Goal: Transaction & Acquisition: Book appointment/travel/reservation

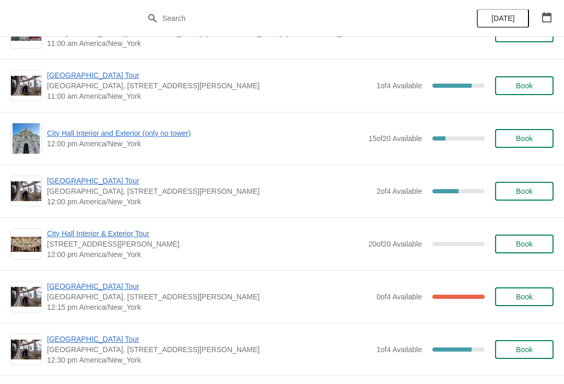
scroll to position [2491, 0]
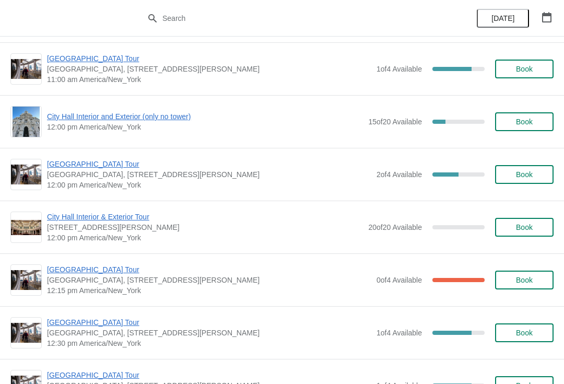
click at [92, 274] on span "[GEOGRAPHIC_DATA] Tour" at bounding box center [209, 269] width 324 height 10
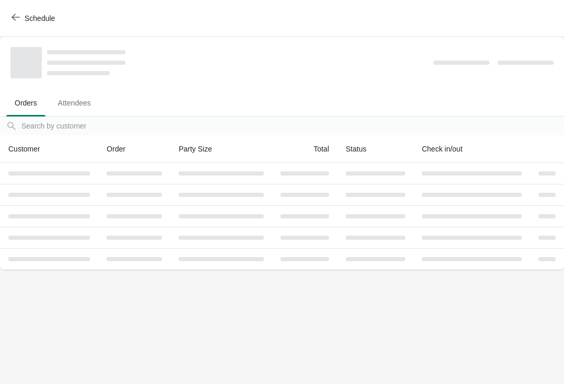
scroll to position [0, 0]
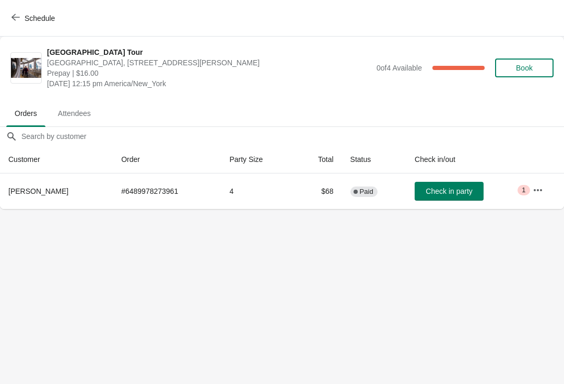
click at [27, 11] on button "Schedule" at bounding box center [34, 18] width 58 height 19
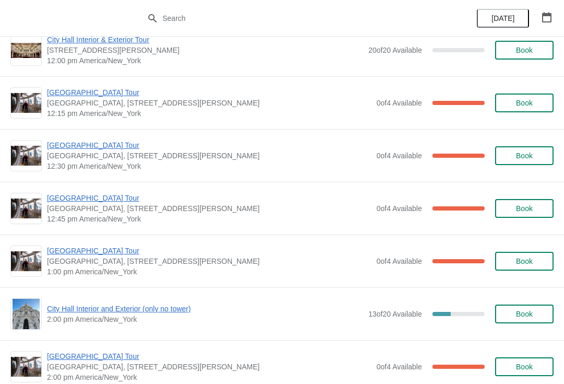
scroll to position [549, 0]
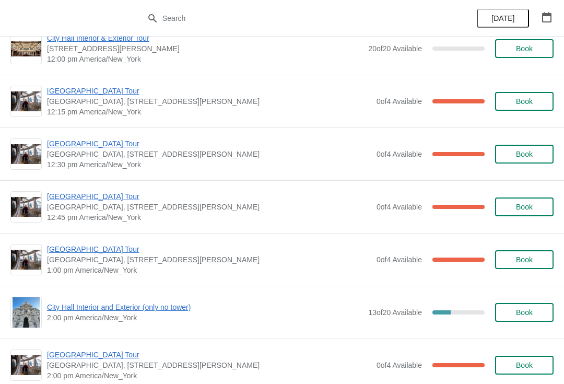
click at [88, 253] on span "[GEOGRAPHIC_DATA] Tour" at bounding box center [209, 249] width 324 height 10
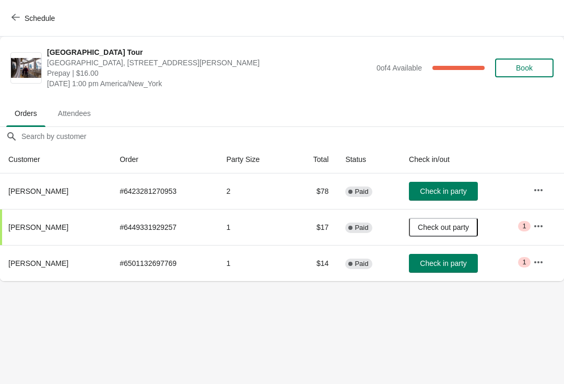
click at [27, 18] on span "Schedule" at bounding box center [40, 18] width 30 height 8
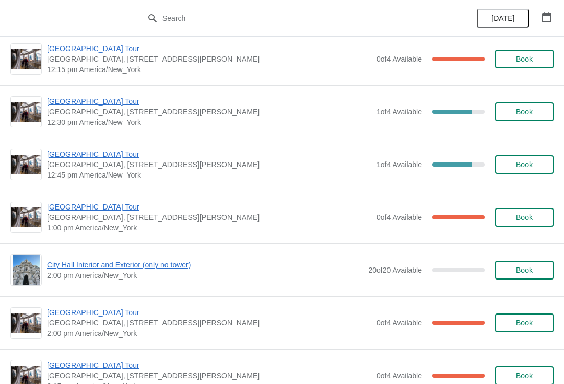
scroll to position [2711, 0]
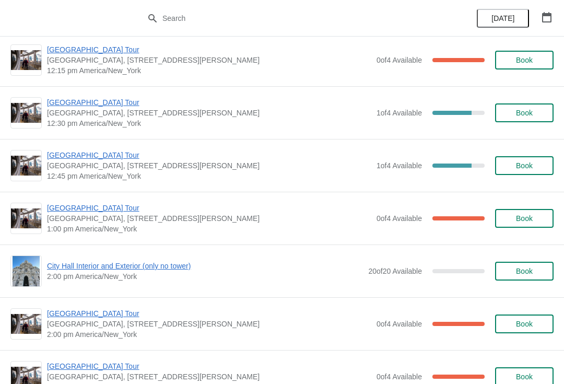
click at [96, 205] on span "[GEOGRAPHIC_DATA] Tour" at bounding box center [209, 208] width 324 height 10
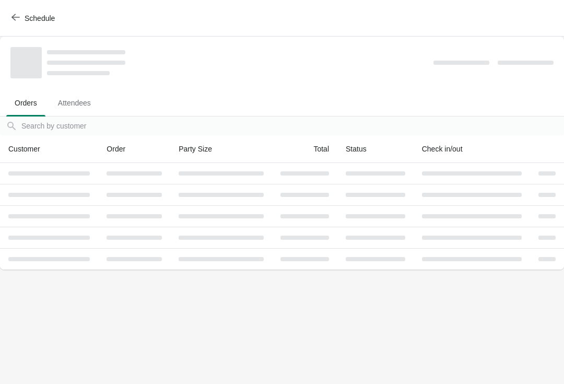
scroll to position [0, 0]
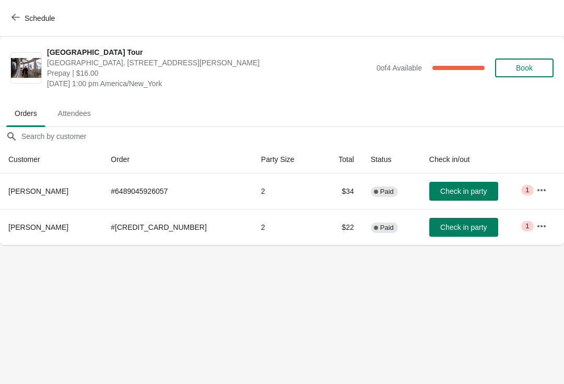
click at [28, 18] on span "Schedule" at bounding box center [40, 18] width 30 height 8
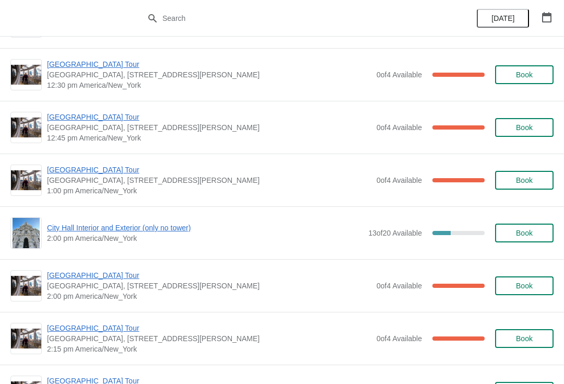
scroll to position [632, 0]
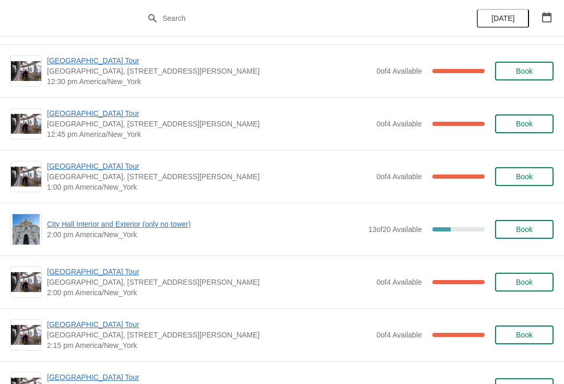
click at [84, 170] on span "[GEOGRAPHIC_DATA] Tour" at bounding box center [209, 166] width 324 height 10
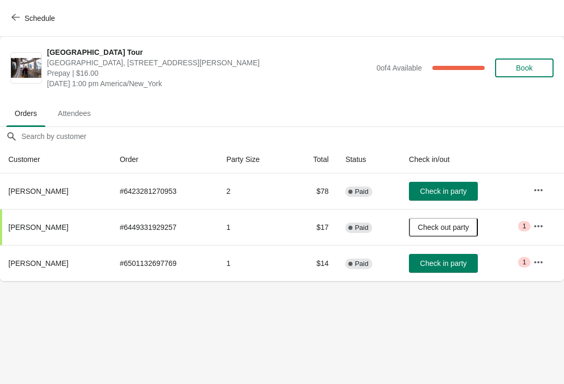
scroll to position [0, 0]
click at [19, 11] on button "Schedule" at bounding box center [34, 18] width 58 height 19
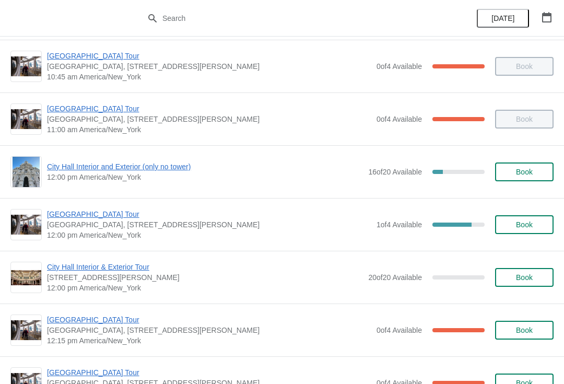
scroll to position [321, 0]
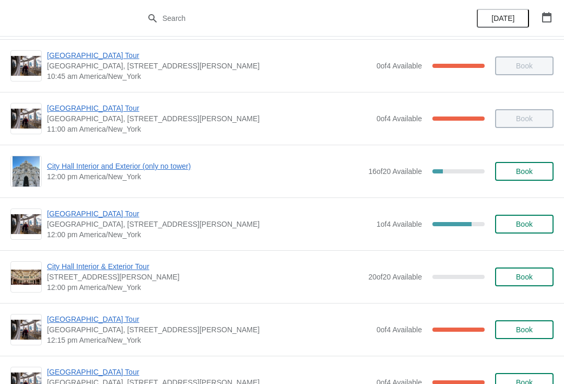
click at [69, 216] on span "[GEOGRAPHIC_DATA] Tour" at bounding box center [209, 213] width 324 height 10
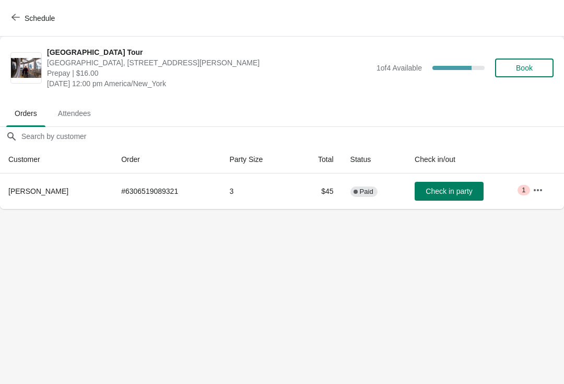
click at [441, 198] on button "Check in party" at bounding box center [449, 191] width 69 height 19
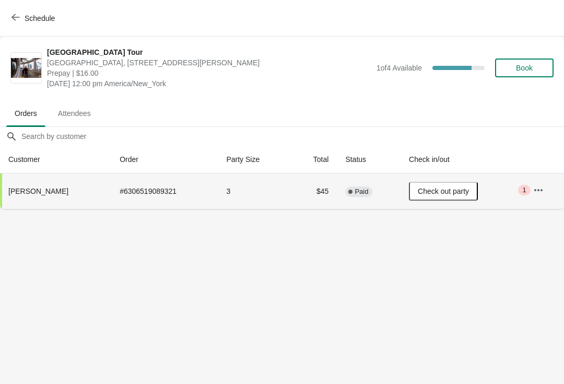
click at [8, 13] on button "Schedule" at bounding box center [34, 18] width 58 height 19
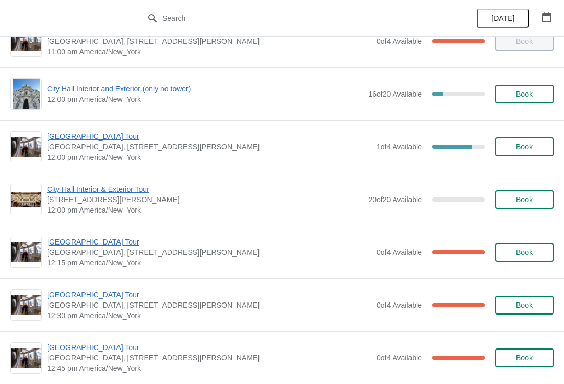
scroll to position [397, 0]
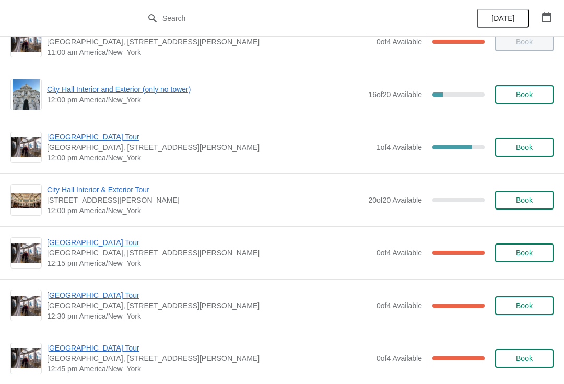
click at [85, 138] on span "[GEOGRAPHIC_DATA] Tour" at bounding box center [209, 137] width 324 height 10
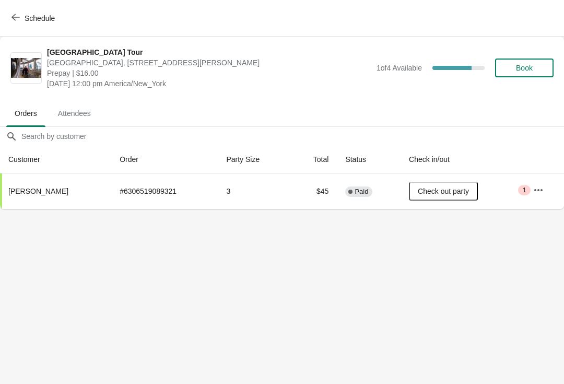
scroll to position [0, 0]
click at [19, 9] on button "Schedule" at bounding box center [34, 18] width 58 height 19
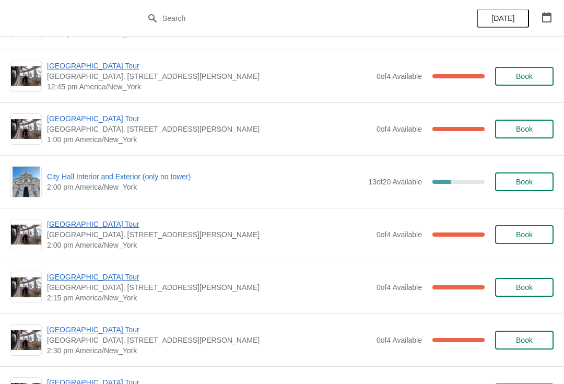
scroll to position [678, 0]
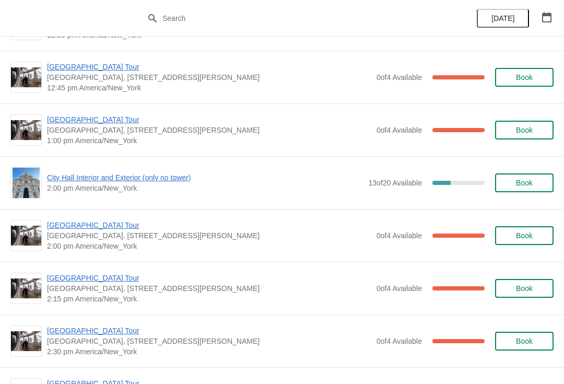
click at [65, 122] on span "[GEOGRAPHIC_DATA] Tour" at bounding box center [209, 119] width 324 height 10
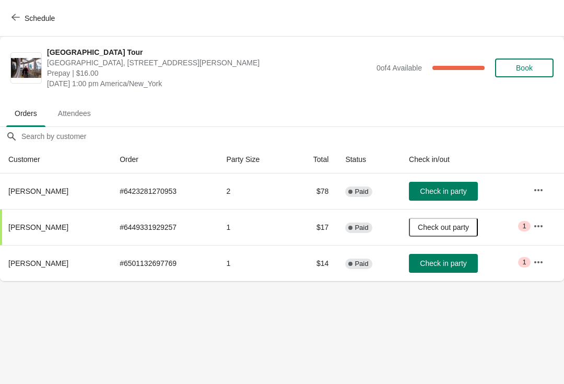
scroll to position [0, 0]
click at [22, 9] on button "Schedule" at bounding box center [34, 18] width 58 height 19
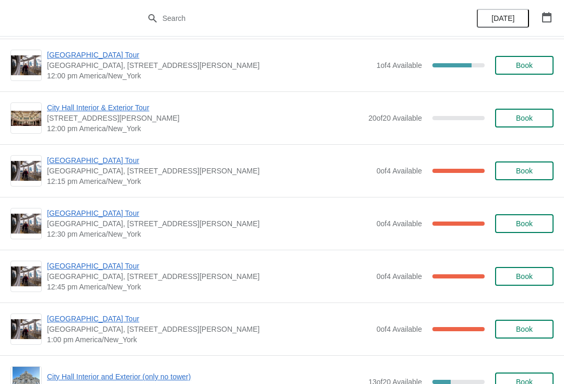
scroll to position [478, 0]
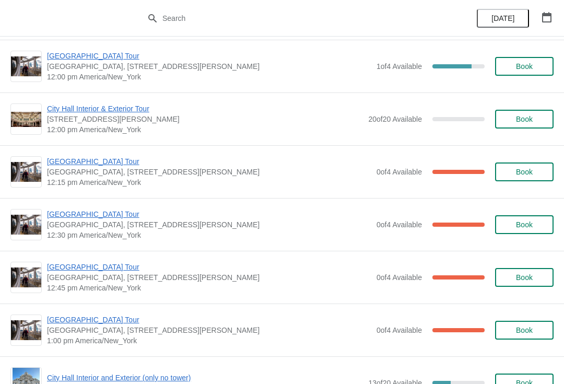
click at [84, 161] on span "[GEOGRAPHIC_DATA] Tour" at bounding box center [209, 161] width 324 height 10
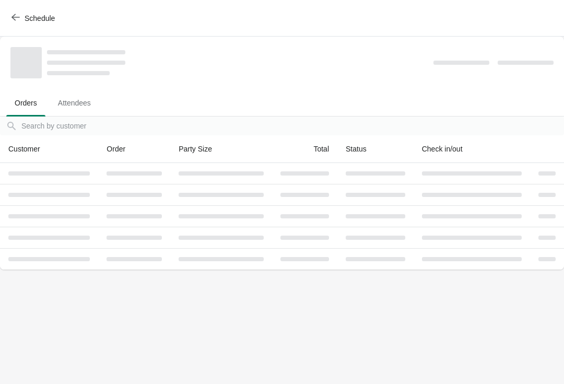
scroll to position [0, 0]
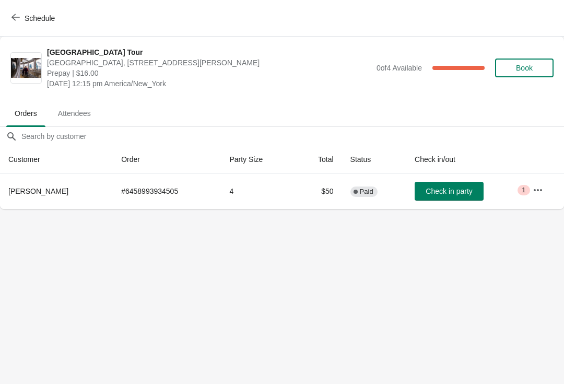
click at [446, 198] on button "Check in party" at bounding box center [449, 191] width 69 height 19
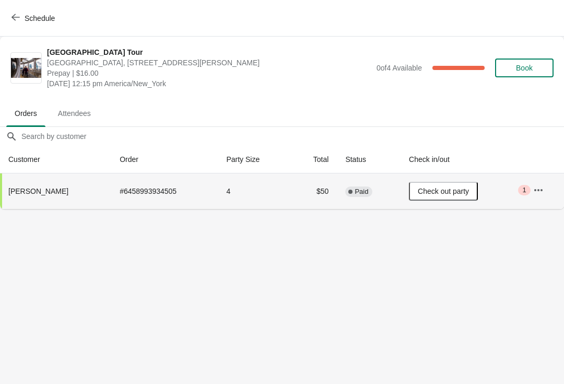
click at [13, 20] on icon "button" at bounding box center [15, 17] width 8 height 8
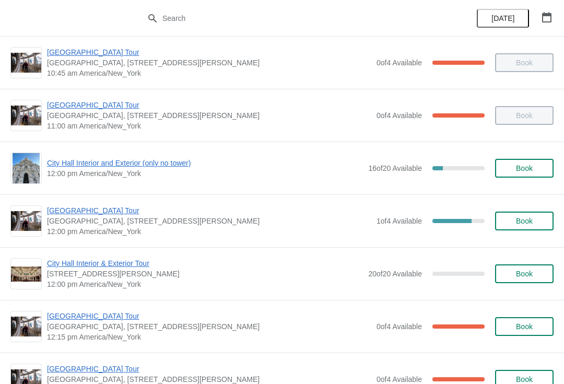
scroll to position [325, 0]
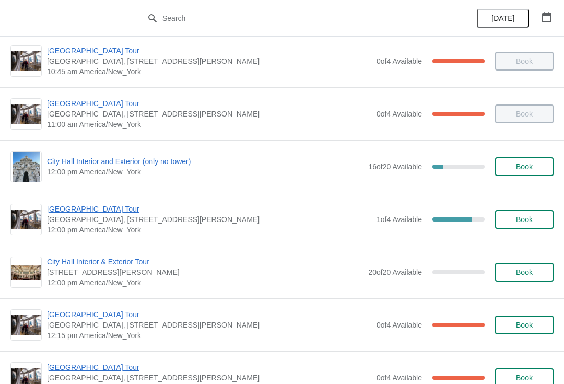
click at [79, 161] on span "City Hall Interior and Exterior (only no tower)" at bounding box center [205, 161] width 316 height 10
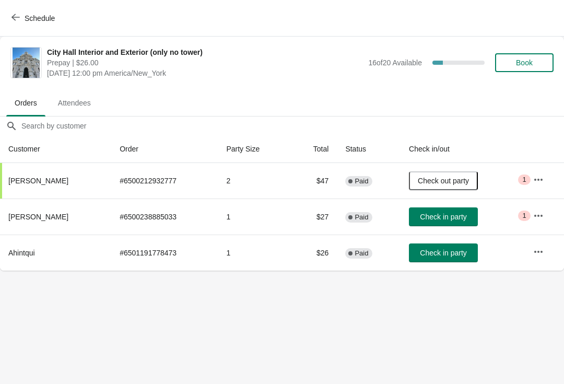
scroll to position [0, 0]
click at [433, 252] on span "Check in party" at bounding box center [443, 253] width 46 height 8
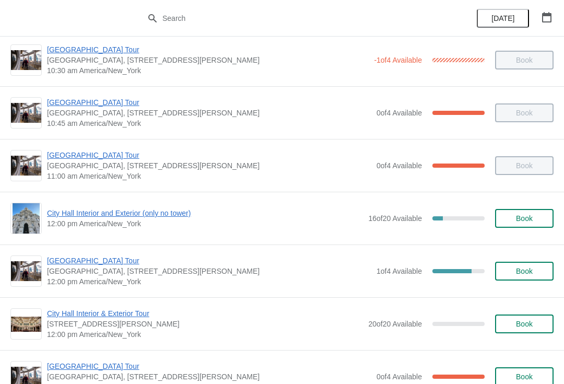
scroll to position [280, 0]
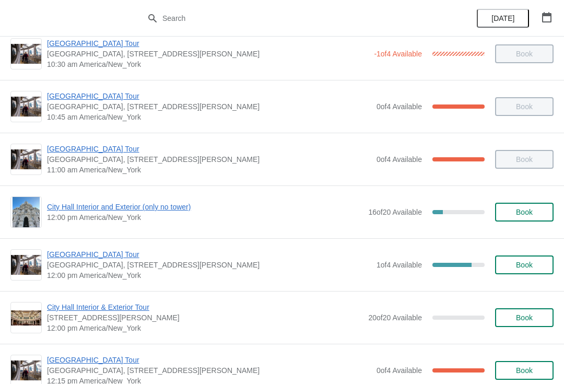
click at [86, 209] on span "City Hall Interior and Exterior (only no tower)" at bounding box center [205, 207] width 316 height 10
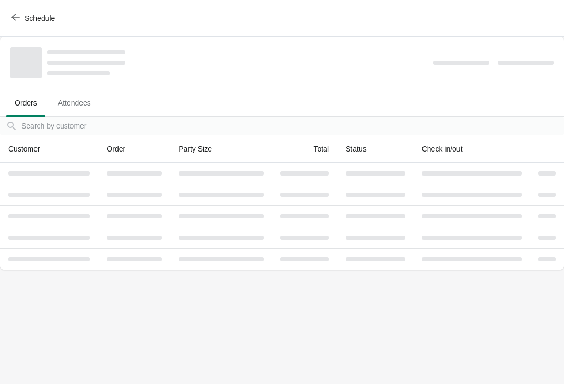
scroll to position [0, 0]
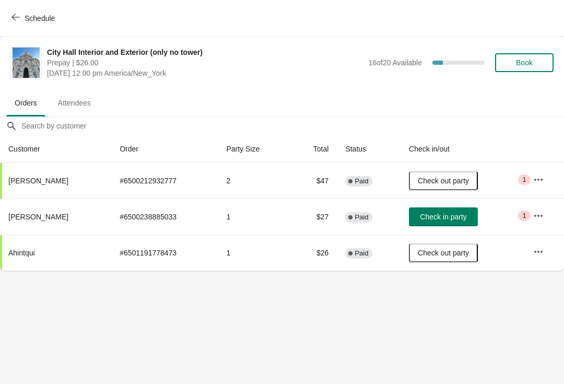
click at [532, 61] on span "Book" at bounding box center [524, 62] width 17 height 8
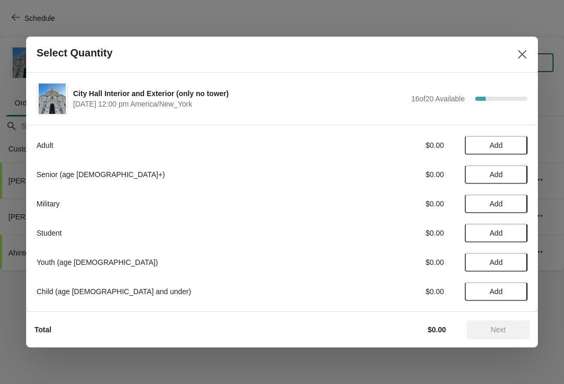
click at [496, 149] on span "Add" at bounding box center [496, 145] width 13 height 8
click at [502, 232] on span "Add" at bounding box center [496, 233] width 13 height 8
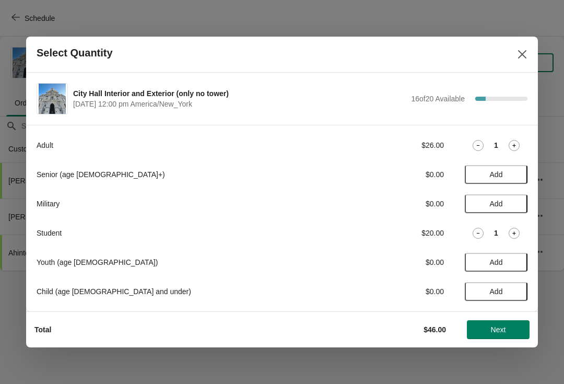
click at [478, 333] on span "Next" at bounding box center [498, 329] width 46 height 8
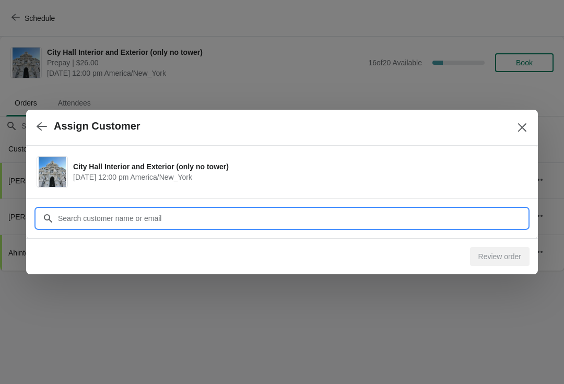
click at [63, 209] on input "Customer" at bounding box center [292, 218] width 470 height 19
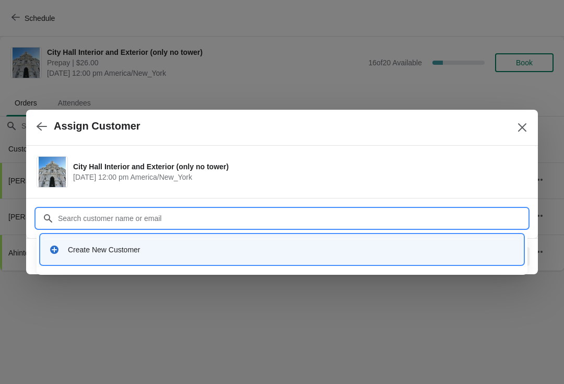
click at [72, 253] on div "Create New Customer" at bounding box center [291, 249] width 447 height 10
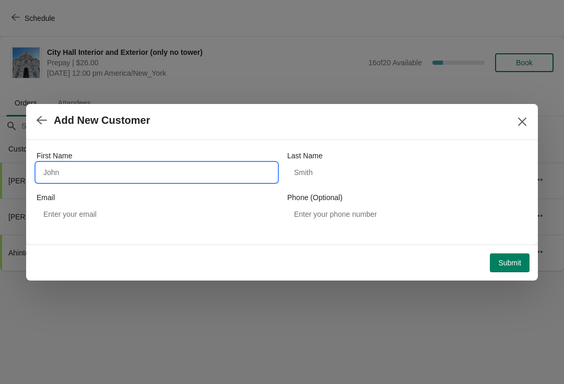
click at [85, 168] on input "First Name" at bounding box center [157, 172] width 240 height 19
type input "Natalie"
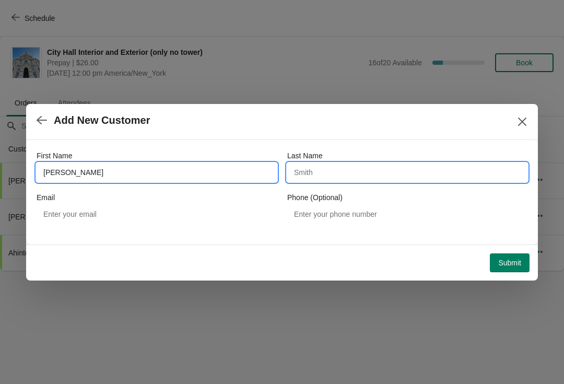
click at [331, 173] on input "Last Name" at bounding box center [407, 172] width 240 height 19
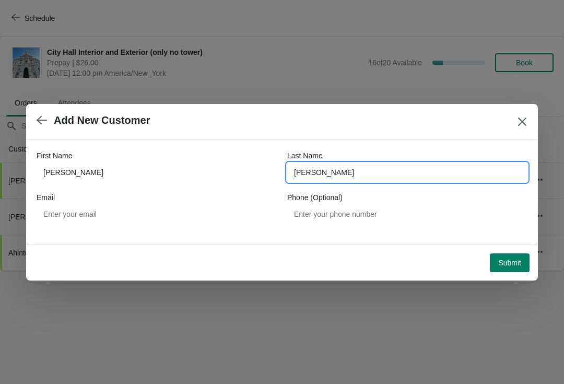
type input "aaron"
click at [496, 262] on button "Submit" at bounding box center [510, 262] width 40 height 19
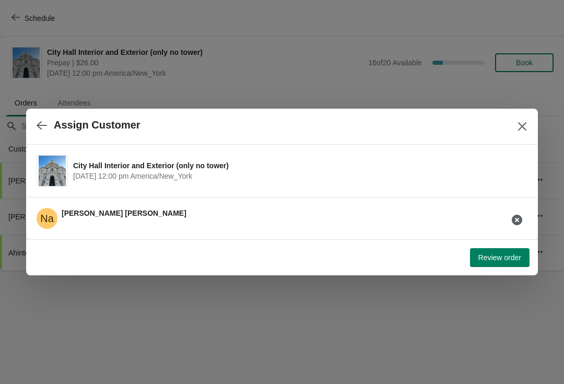
click at [491, 258] on span "Review order" at bounding box center [499, 257] width 43 height 8
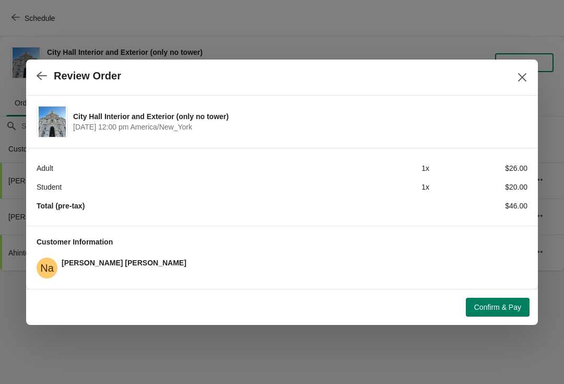
click at [490, 303] on span "Confirm & Pay" at bounding box center [497, 307] width 47 height 8
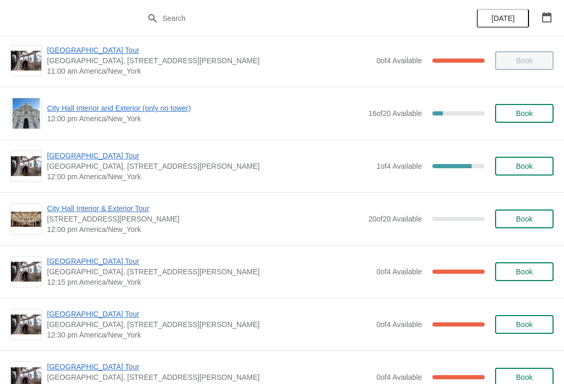
scroll to position [380, 0]
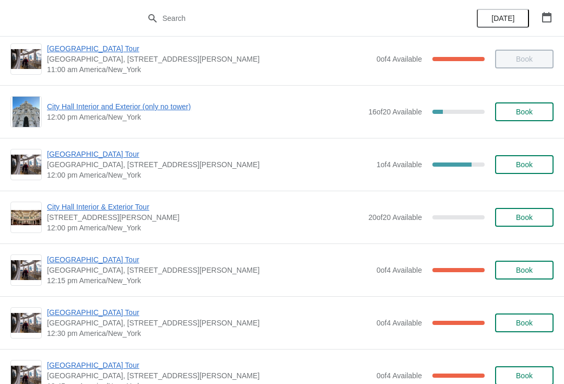
click at [77, 151] on span "[GEOGRAPHIC_DATA] Tour" at bounding box center [209, 154] width 324 height 10
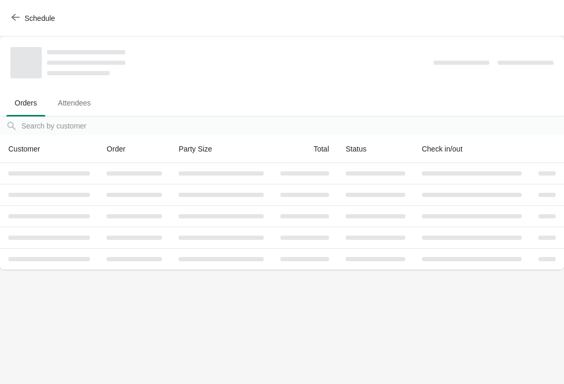
scroll to position [0, 0]
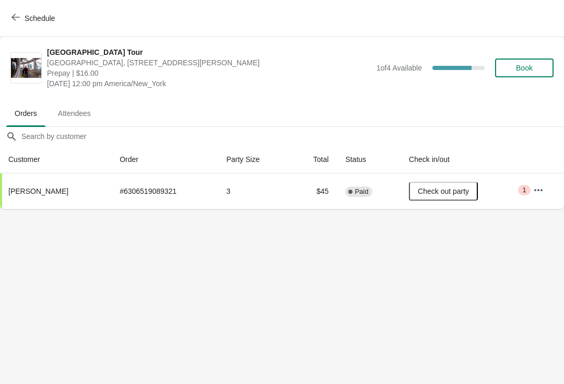
click at [523, 61] on button "Book" at bounding box center [524, 67] width 58 height 19
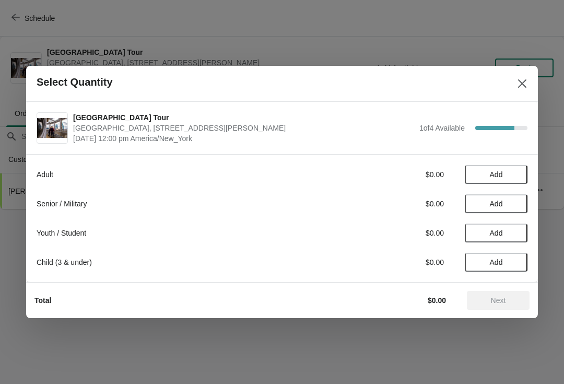
click at [503, 166] on button "Add" at bounding box center [496, 174] width 63 height 19
click at [505, 307] on button "Next" at bounding box center [498, 300] width 63 height 19
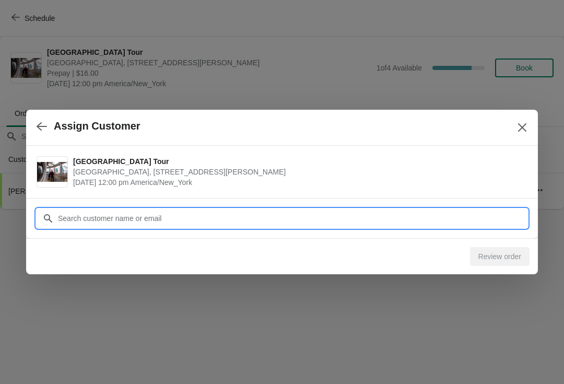
click at [78, 211] on input "Customer" at bounding box center [292, 218] width 470 height 19
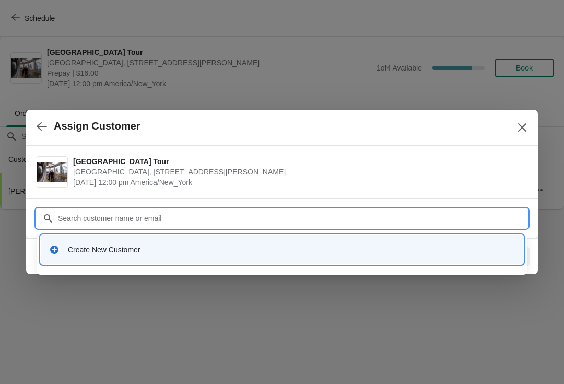
click at [89, 247] on div "Create New Customer" at bounding box center [291, 249] width 447 height 10
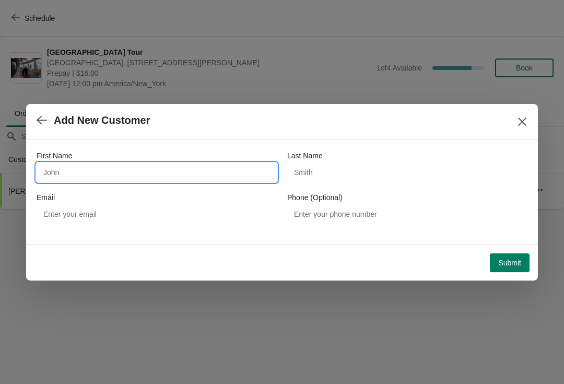
click at [74, 170] on input "First Name" at bounding box center [157, 172] width 240 height 19
type input "Skyy"
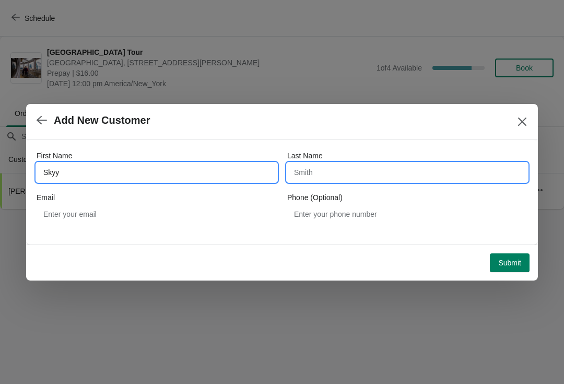
click at [316, 169] on input "Last Name" at bounding box center [407, 172] width 240 height 19
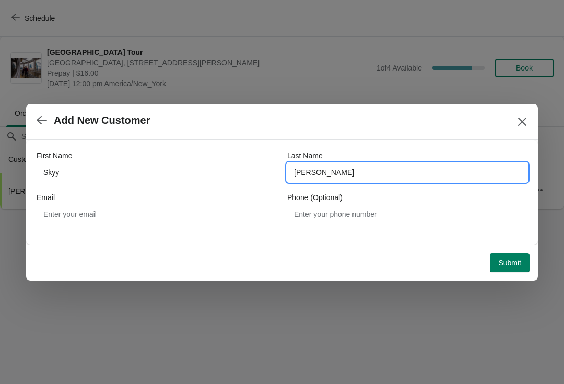
type input "MOYE"
click at [491, 264] on button "Submit" at bounding box center [510, 262] width 40 height 19
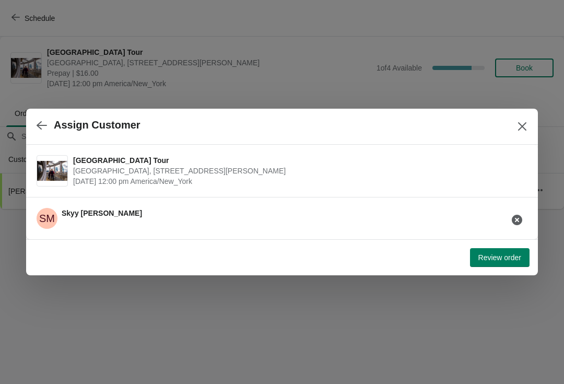
click at [502, 256] on span "Review order" at bounding box center [499, 257] width 43 height 8
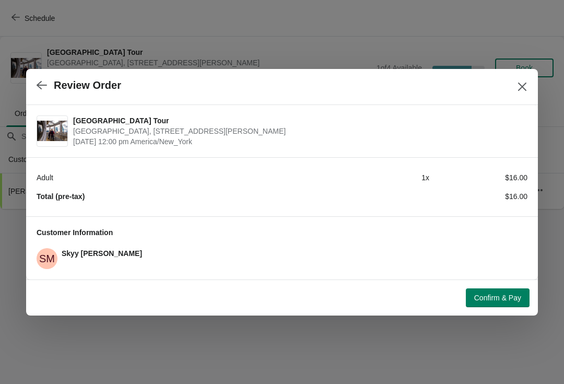
click at [488, 334] on div at bounding box center [282, 192] width 564 height 384
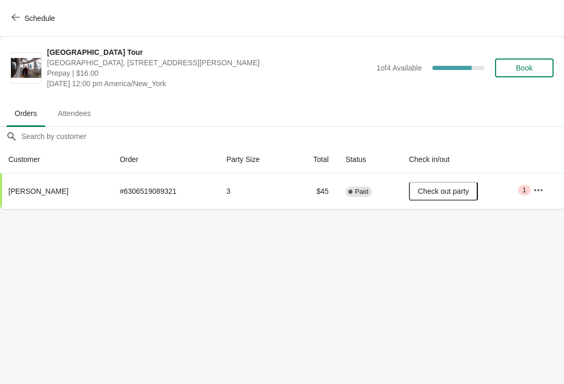
click at [20, 21] on span "Schedule" at bounding box center [34, 18] width 41 height 10
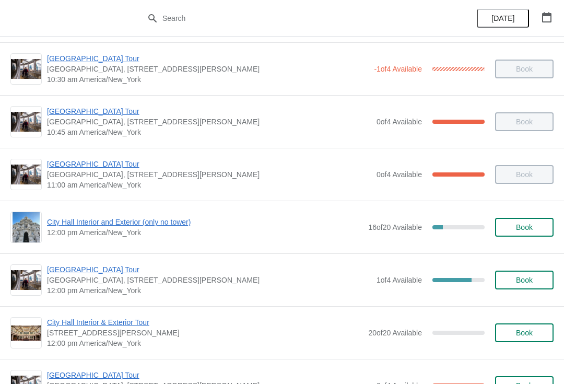
scroll to position [266, 0]
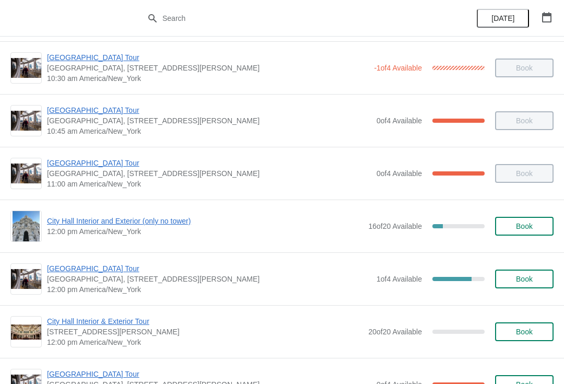
click at [63, 252] on div "City Hall Interior and Exterior (only no tower) 12:00 pm America/New_York 16 of…" at bounding box center [282, 225] width 564 height 53
click at [89, 272] on span "[GEOGRAPHIC_DATA] Tour" at bounding box center [209, 268] width 324 height 10
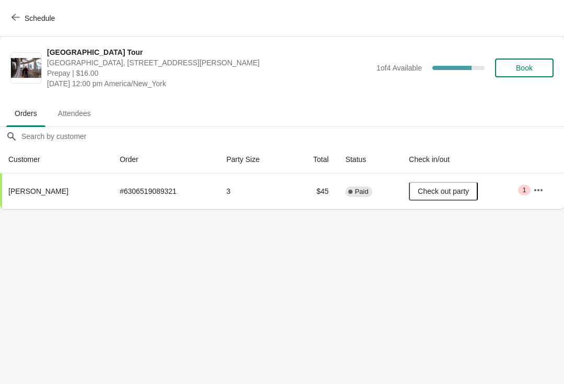
click at [535, 65] on span "Book" at bounding box center [524, 68] width 40 height 8
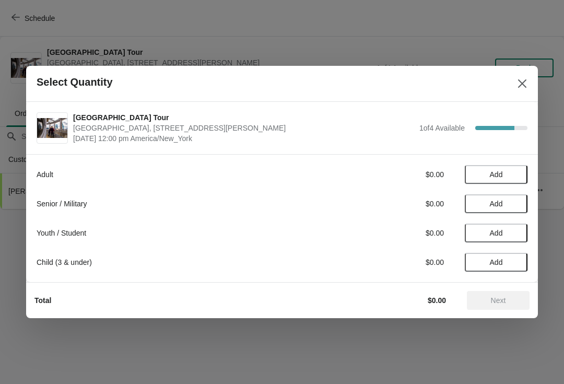
click at [56, 174] on div "Adult" at bounding box center [182, 174] width 290 height 10
click at [493, 168] on button "Add" at bounding box center [496, 174] width 63 height 19
click at [508, 297] on span "Next" at bounding box center [498, 300] width 46 height 8
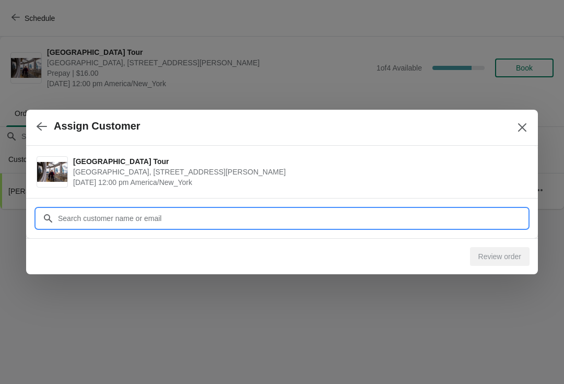
click at [73, 214] on input "Customer" at bounding box center [292, 218] width 470 height 19
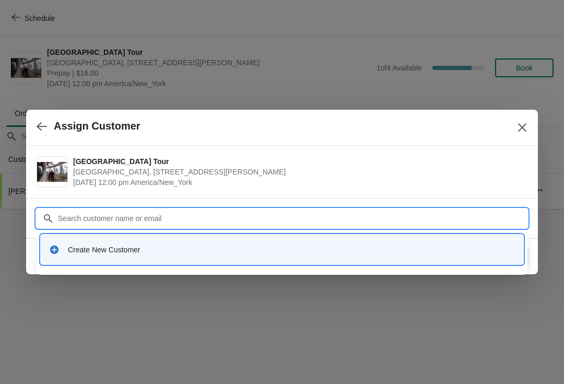
click at [125, 242] on div "Create New Customer" at bounding box center [282, 249] width 474 height 21
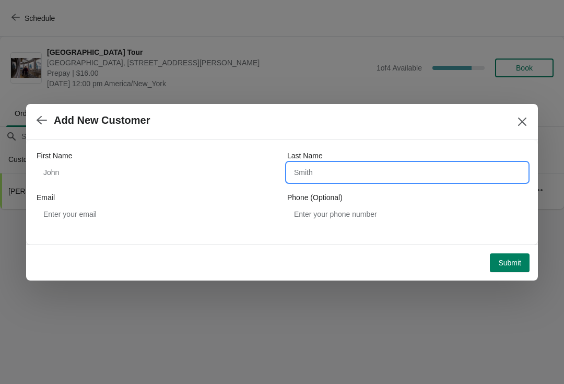
click at [319, 166] on input "Last Name" at bounding box center [407, 172] width 240 height 19
type input "MOYE"
click at [494, 269] on button "Submit" at bounding box center [510, 262] width 40 height 19
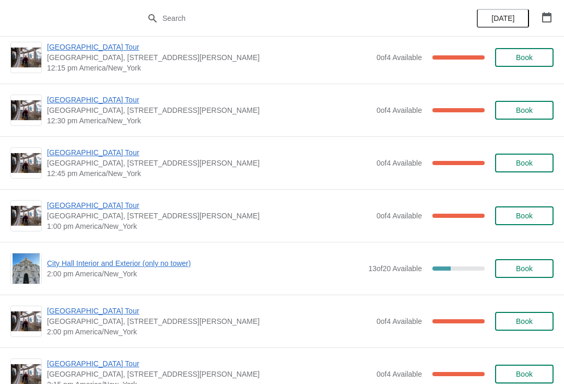
scroll to position [590, 0]
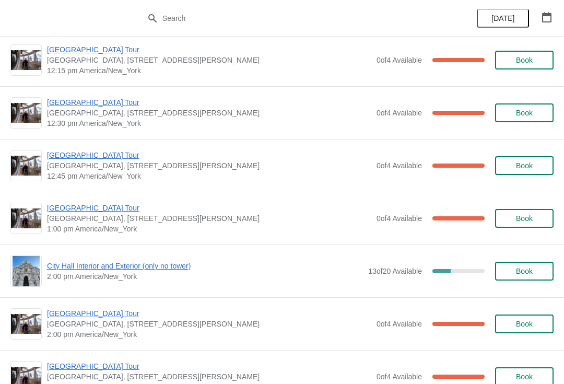
click at [77, 150] on span "[GEOGRAPHIC_DATA] Tour" at bounding box center [209, 155] width 324 height 10
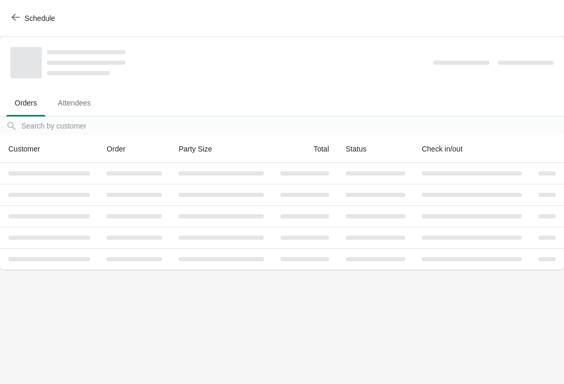
scroll to position [0, 0]
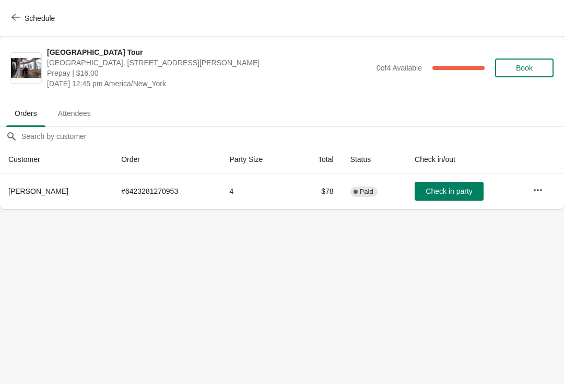
click at [434, 191] on span "Check in party" at bounding box center [449, 191] width 46 height 8
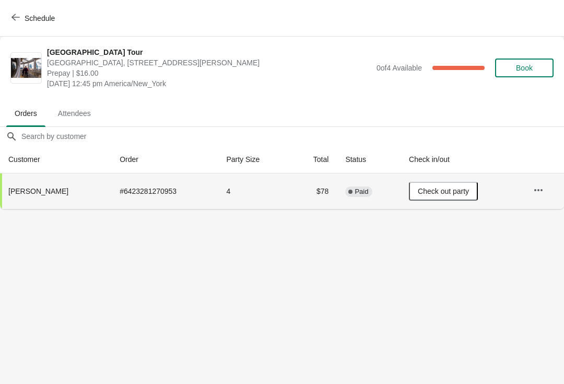
click at [12, 16] on icon "button" at bounding box center [15, 17] width 8 height 8
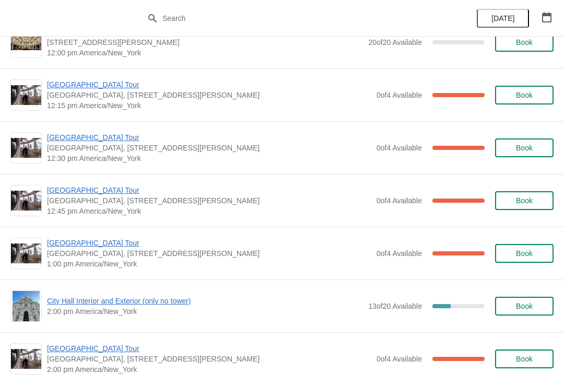
scroll to position [556, 0]
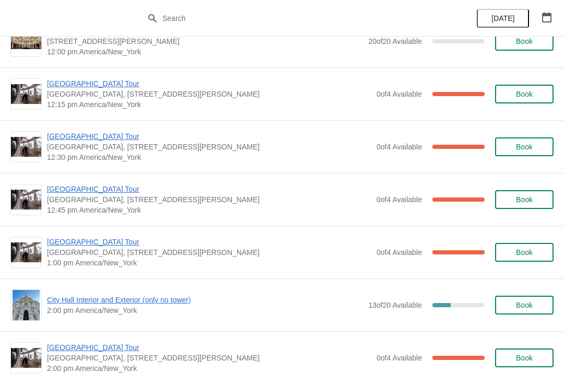
click at [68, 245] on span "[GEOGRAPHIC_DATA] Tour" at bounding box center [209, 242] width 324 height 10
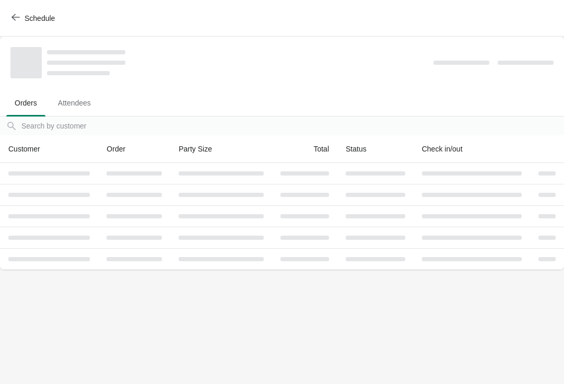
scroll to position [0, 0]
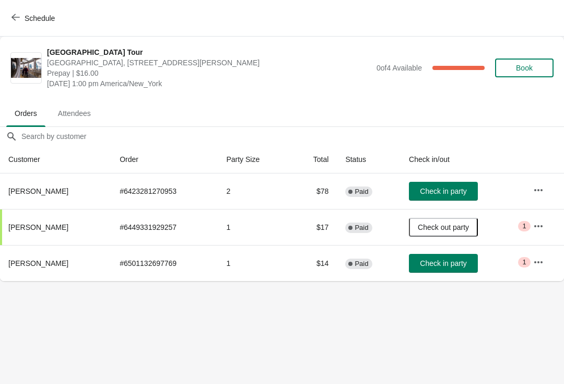
click at [443, 195] on span "Check in party" at bounding box center [443, 191] width 46 height 8
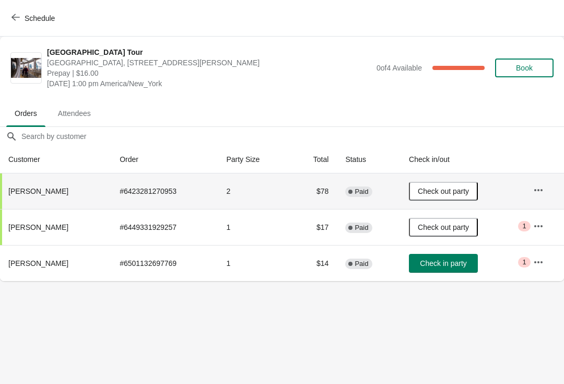
click at [18, 15] on icon "button" at bounding box center [15, 17] width 8 height 8
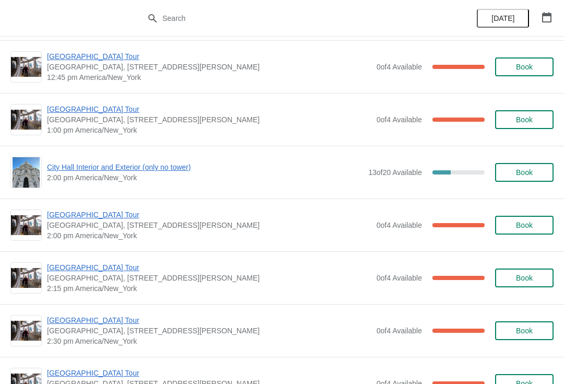
scroll to position [700, 0]
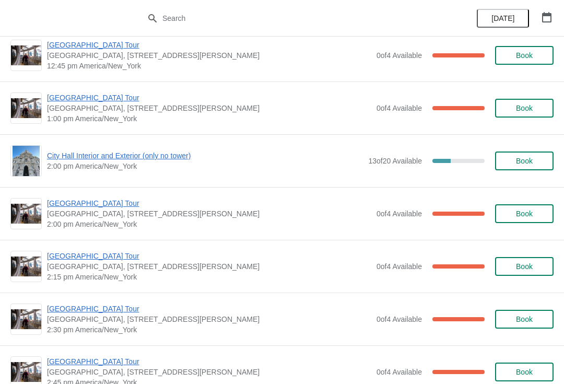
click at [69, 151] on span "City Hall Interior and Exterior (only no tower)" at bounding box center [205, 155] width 316 height 10
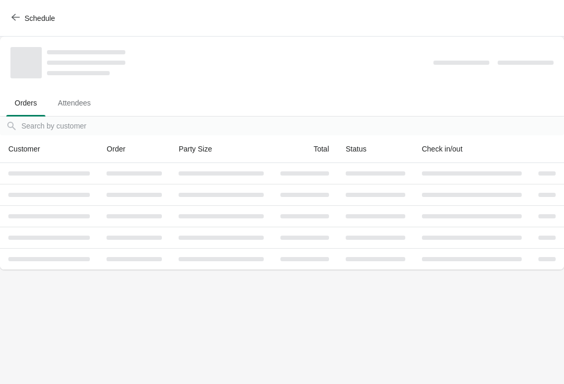
scroll to position [0, 0]
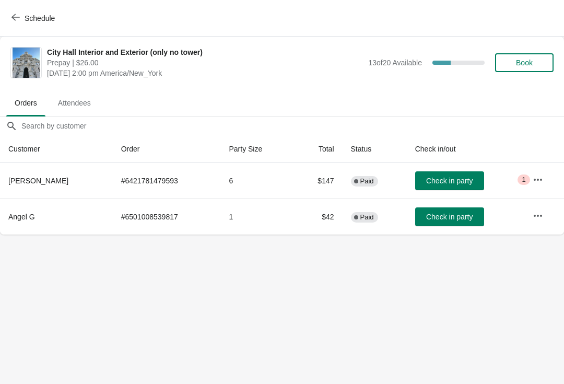
click at [438, 182] on span "Check in party" at bounding box center [449, 181] width 46 height 8
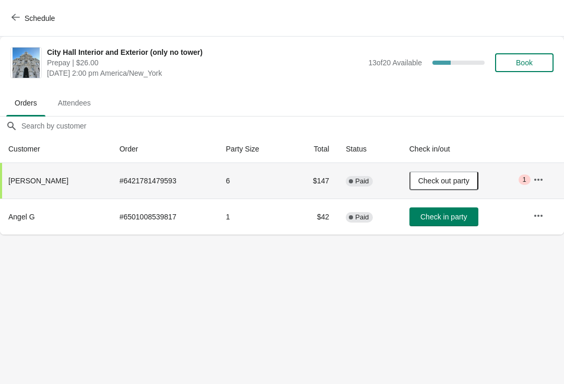
click at [21, 6] on div "Schedule" at bounding box center [282, 18] width 564 height 37
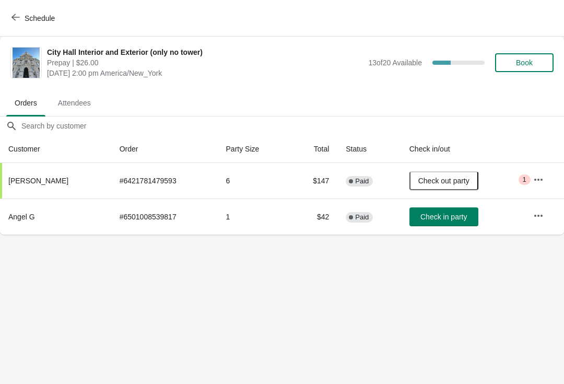
click at [20, 19] on span "Schedule" at bounding box center [34, 18] width 41 height 10
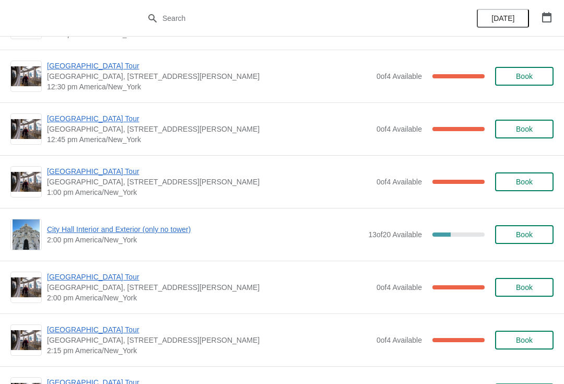
scroll to position [629, 0]
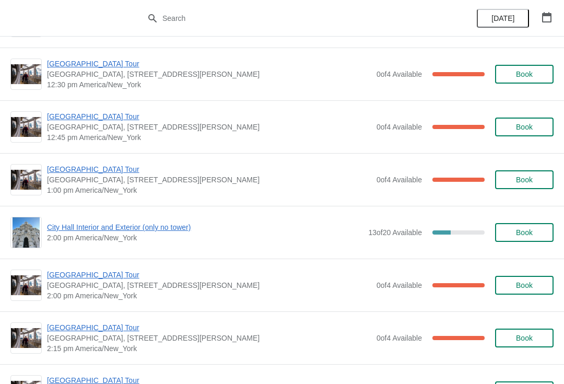
click at [542, 16] on icon "button" at bounding box center [547, 17] width 10 height 10
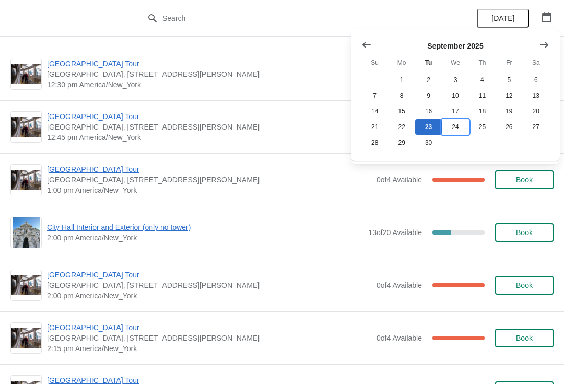
click at [457, 131] on button "24" at bounding box center [455, 127] width 27 height 16
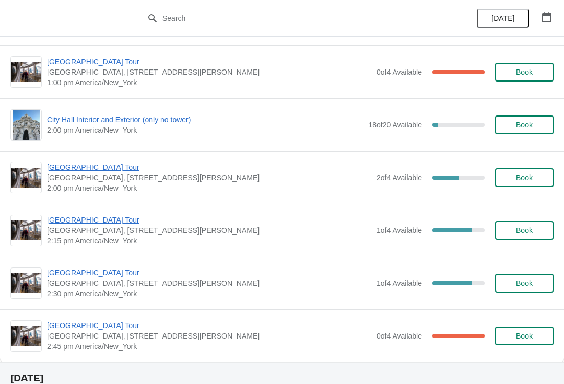
scroll to position [736, 0]
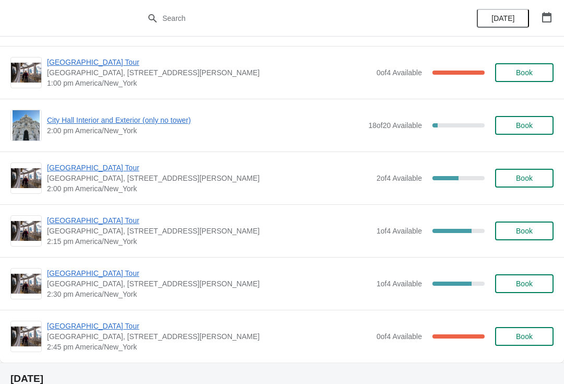
click at [74, 211] on div "City Hall Tower Tour City Hall Visitor Center, 1400 John F Kennedy Boulevard Su…" at bounding box center [282, 230] width 564 height 53
click at [59, 168] on span "[GEOGRAPHIC_DATA] Tour" at bounding box center [209, 167] width 324 height 10
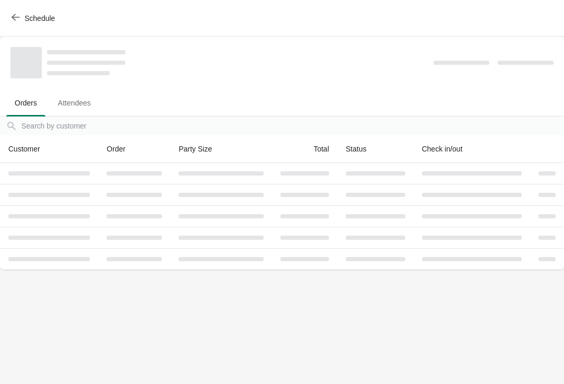
scroll to position [0, 0]
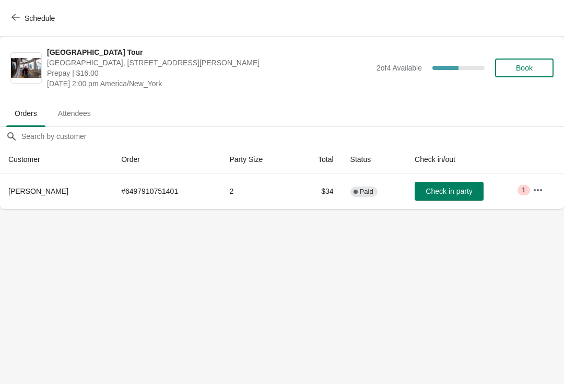
click at [531, 67] on span "Book" at bounding box center [524, 68] width 17 height 8
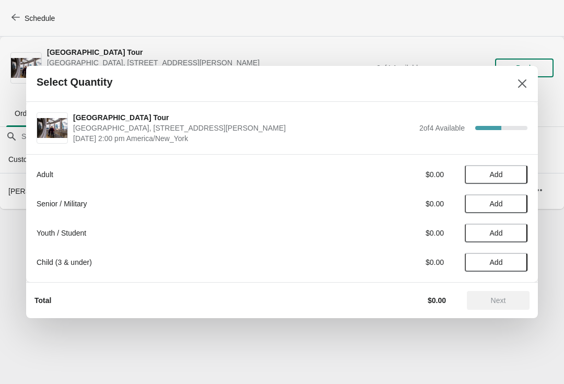
click at [490, 182] on button "Add" at bounding box center [496, 174] width 63 height 19
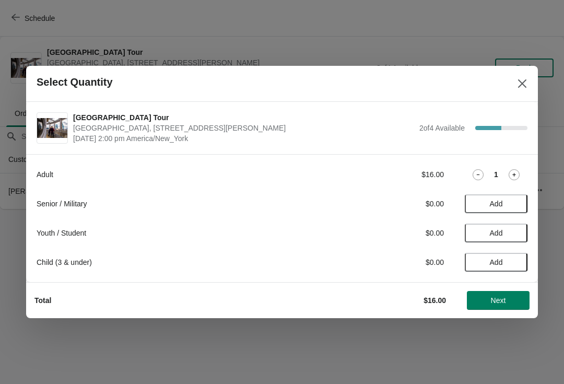
click at [519, 168] on div "Adult $16.00 1" at bounding box center [282, 174] width 491 height 19
click at [515, 169] on icon at bounding box center [514, 174] width 11 height 11
click at [504, 297] on span "Next" at bounding box center [498, 300] width 15 height 8
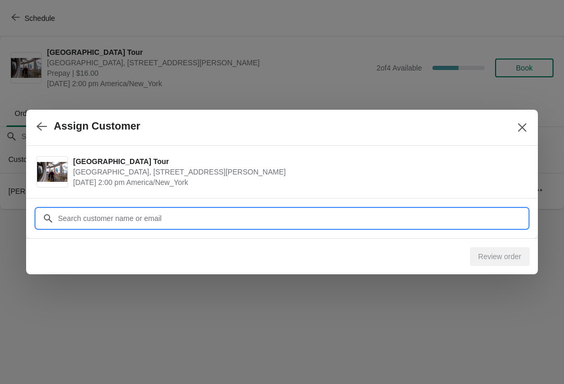
click at [84, 220] on input "Customer" at bounding box center [292, 218] width 470 height 19
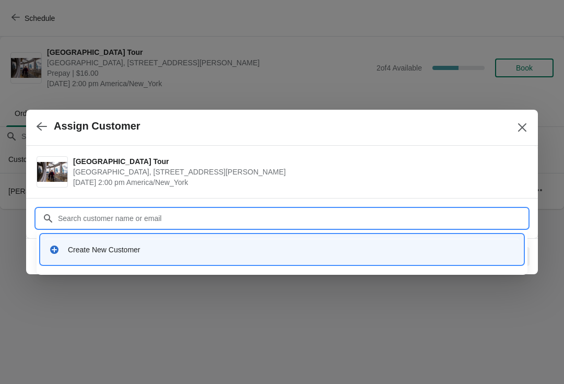
click at [84, 252] on div "Create New Customer" at bounding box center [291, 249] width 447 height 10
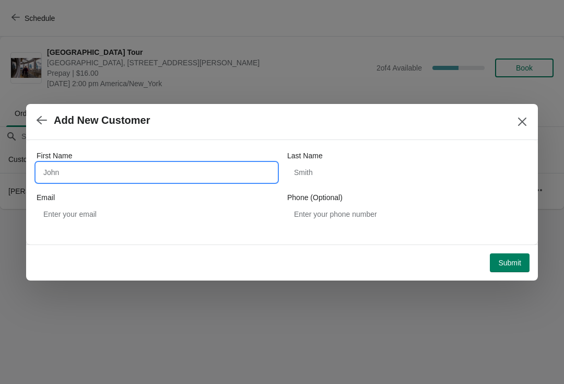
click at [67, 165] on input "First Name" at bounding box center [157, 172] width 240 height 19
type input "Julia"
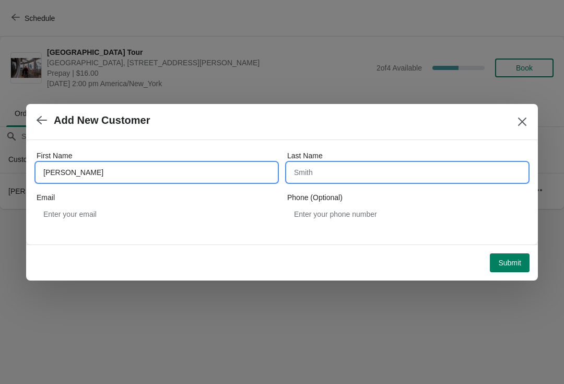
click at [325, 175] on input "Last Name" at bounding box center [407, 172] width 240 height 19
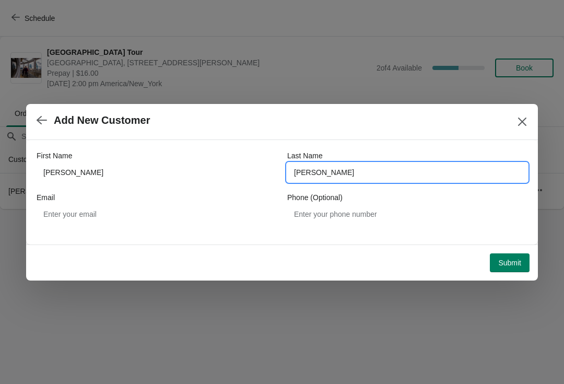
type input "watson"
click at [512, 264] on span "Submit" at bounding box center [509, 262] width 23 height 8
